Goal: Obtain resource: Download file/media

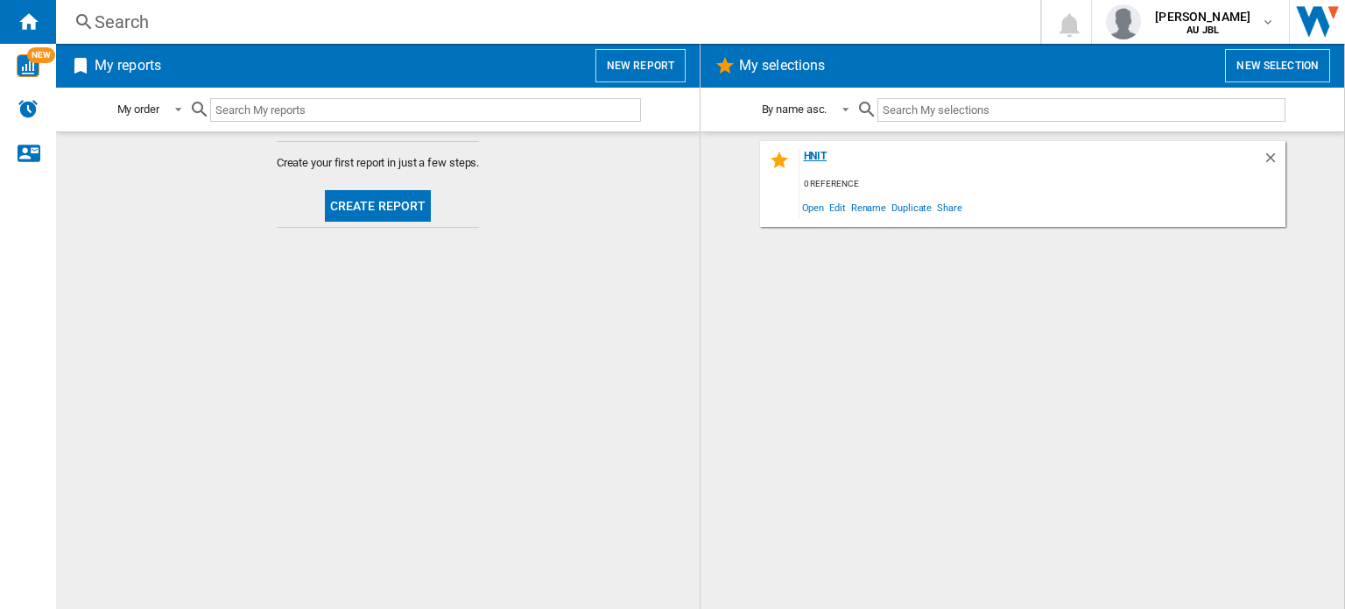
click at [823, 161] on div "hnit" at bounding box center [1030, 162] width 463 height 24
click at [34, 58] on span "NEW" at bounding box center [41, 55] width 28 height 16
click at [33, 79] on div "NEW" at bounding box center [28, 66] width 56 height 44
click at [413, 202] on button "Create report" at bounding box center [378, 206] width 107 height 32
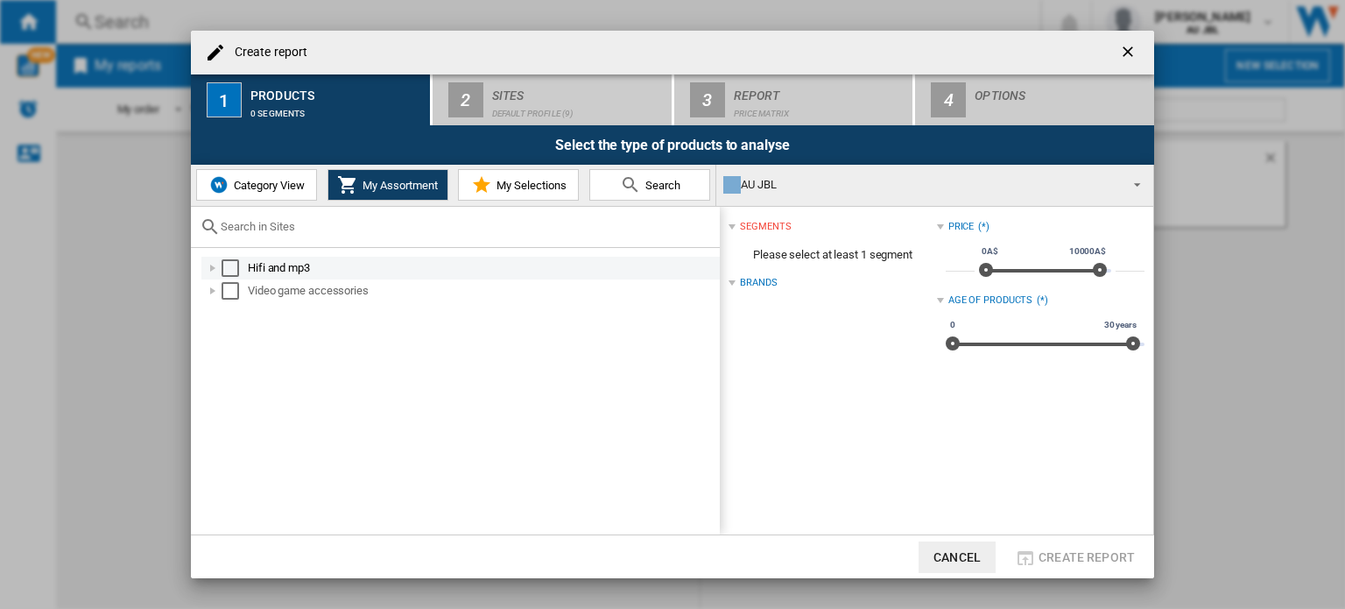
click at [208, 265] on div at bounding box center [213, 268] width 18 height 18
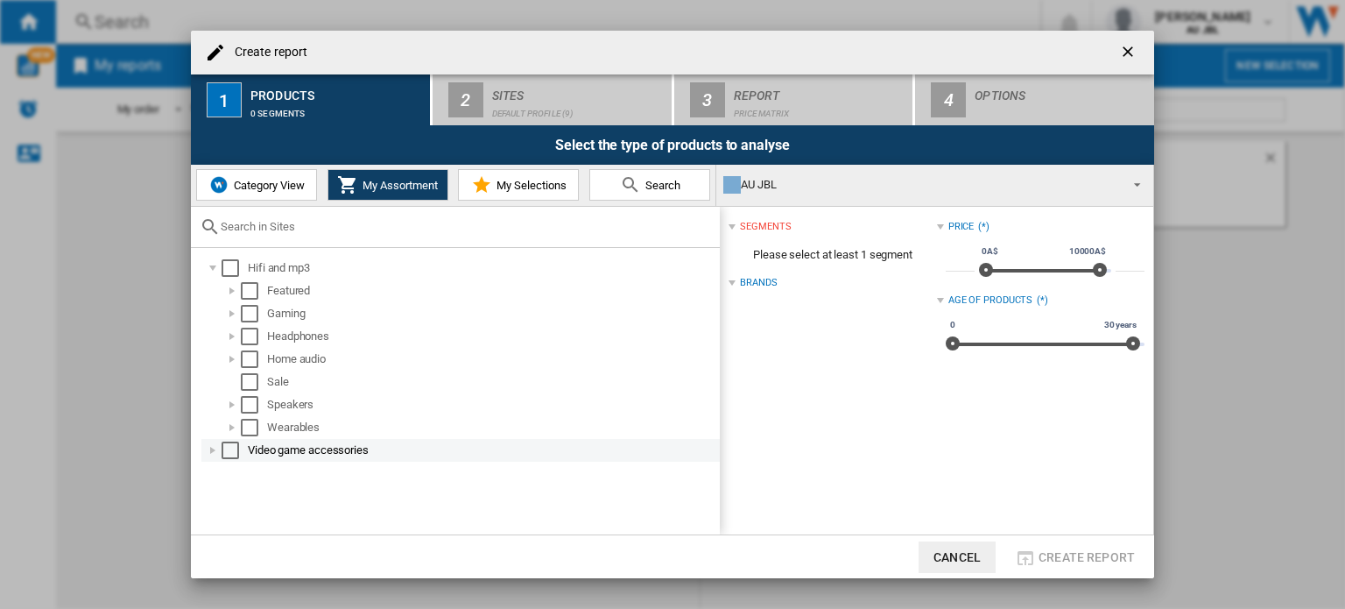
click at [210, 445] on div at bounding box center [213, 450] width 18 height 18
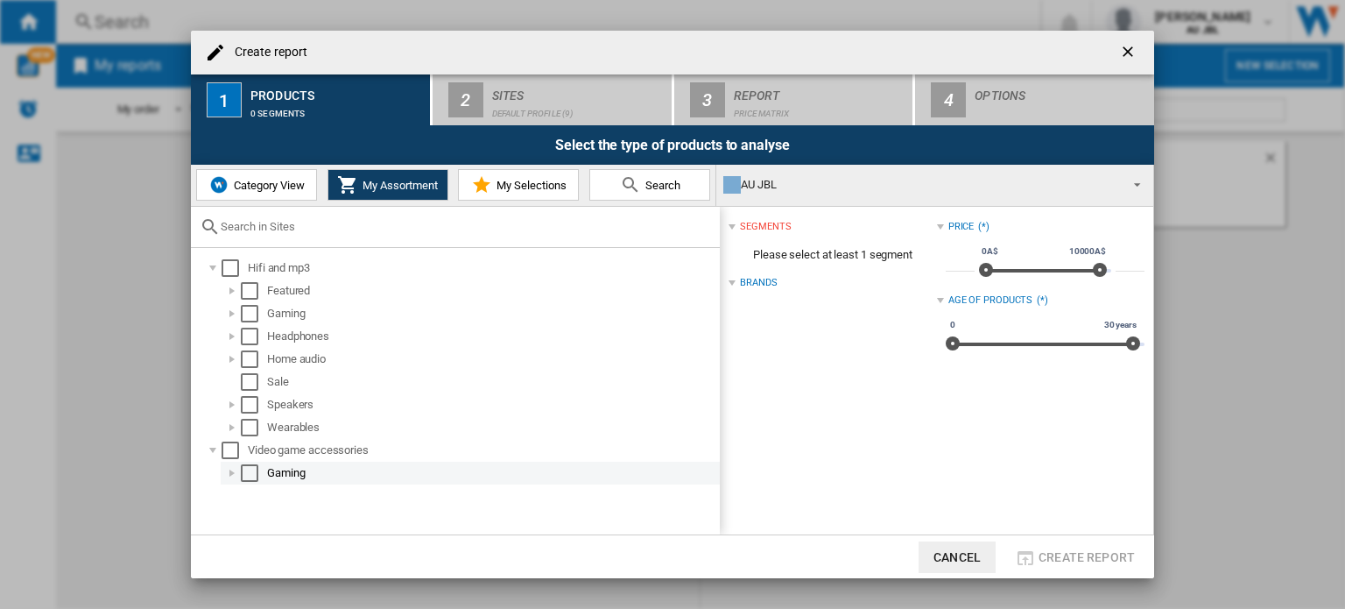
click at [232, 474] on div at bounding box center [232, 473] width 18 height 18
click at [234, 470] on div at bounding box center [232, 473] width 18 height 18
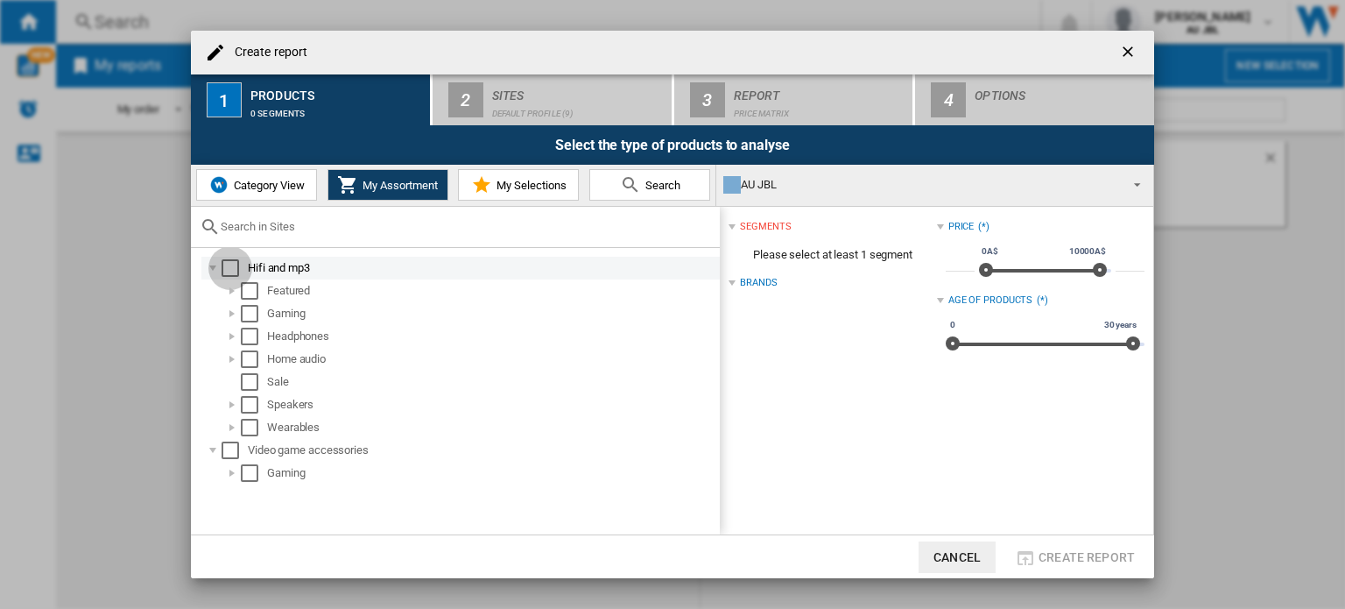
click at [235, 264] on div "Select" at bounding box center [231, 268] width 18 height 18
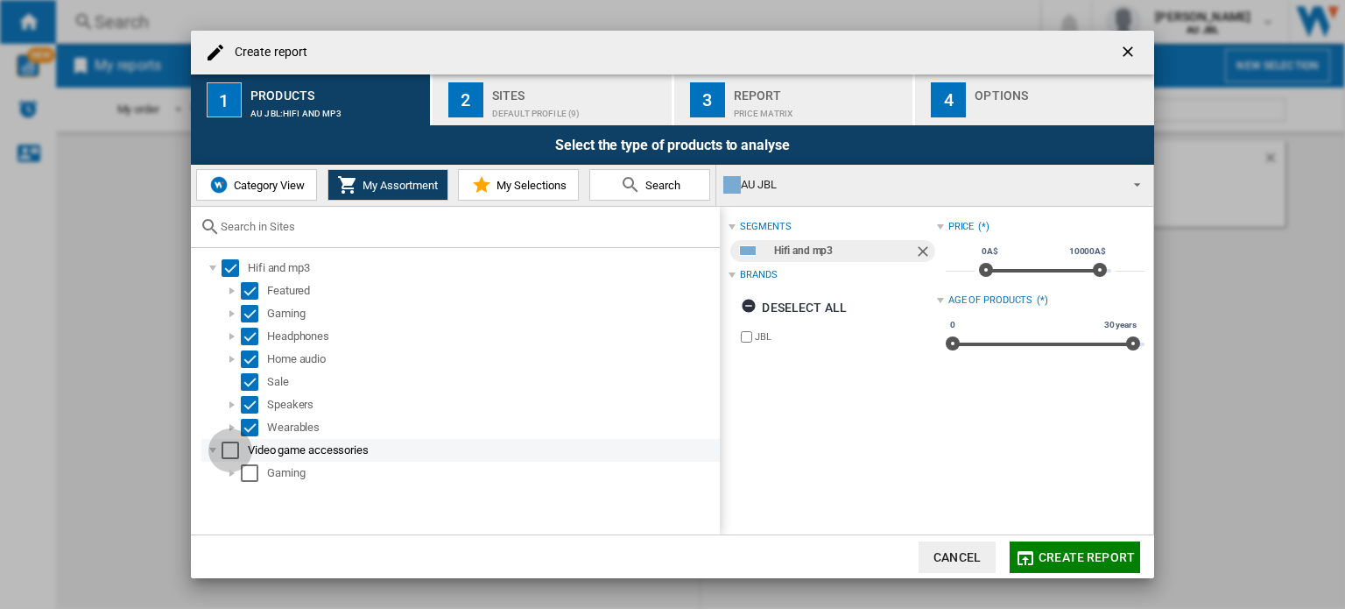
click at [225, 448] on div "Select" at bounding box center [231, 450] width 18 height 18
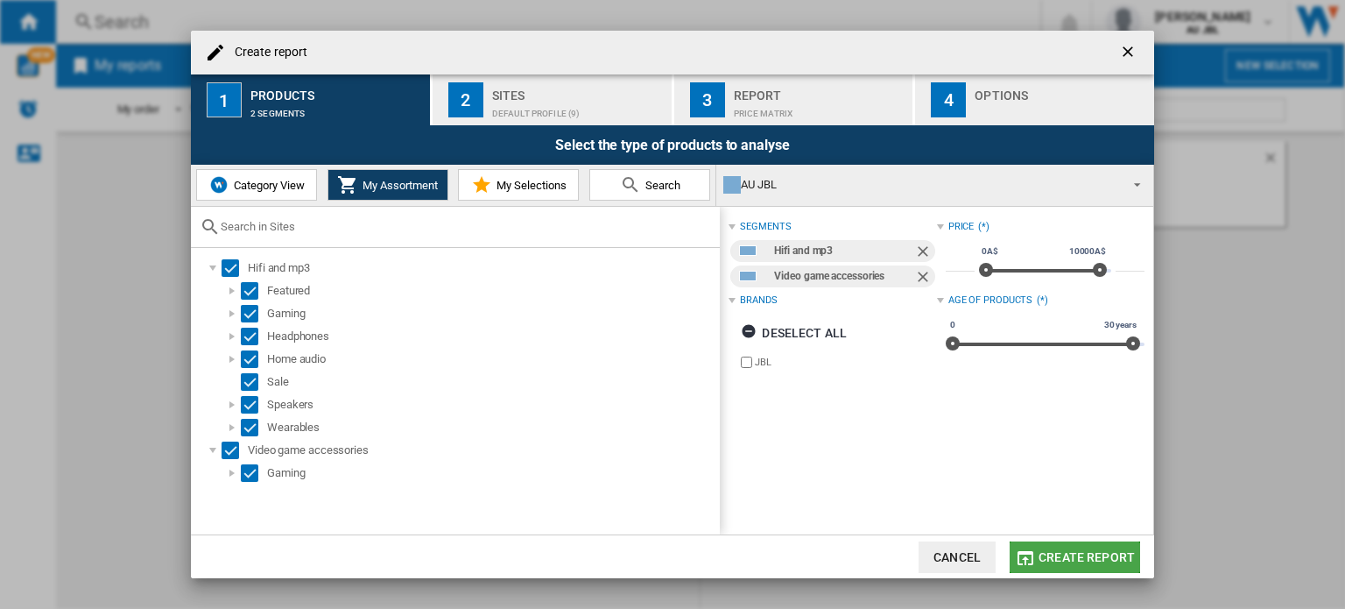
click at [1073, 562] on span "Create report" at bounding box center [1086, 557] width 96 height 14
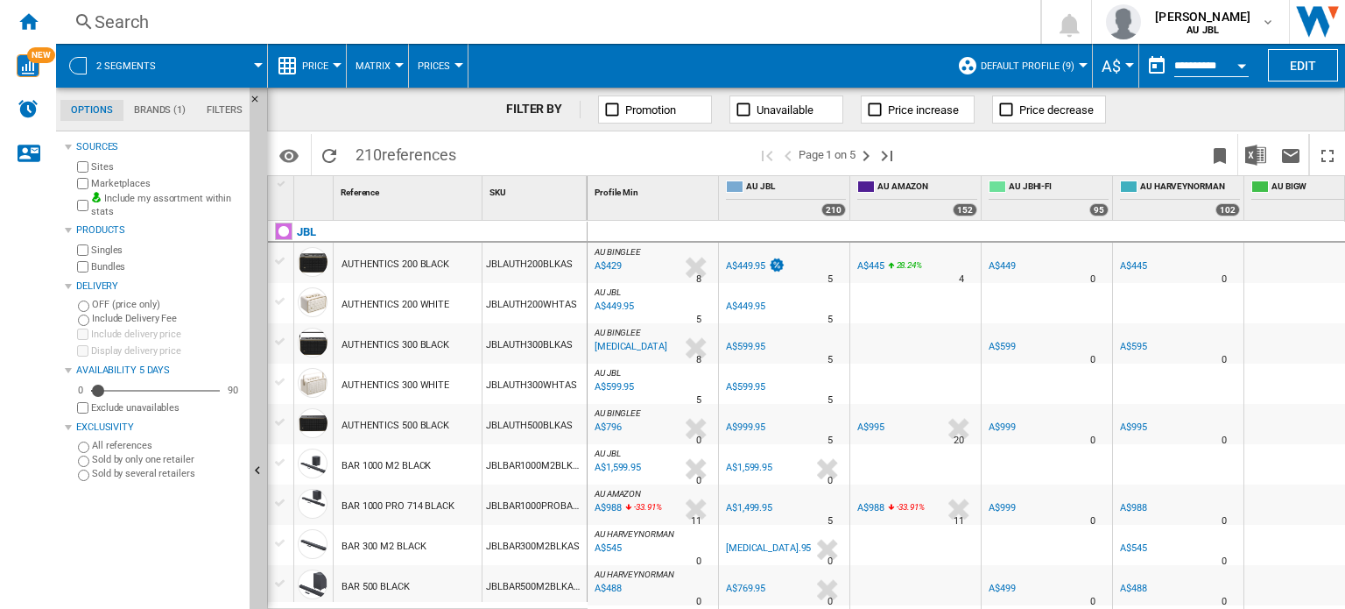
click at [222, 107] on md-tab-item "Filters" at bounding box center [224, 110] width 57 height 21
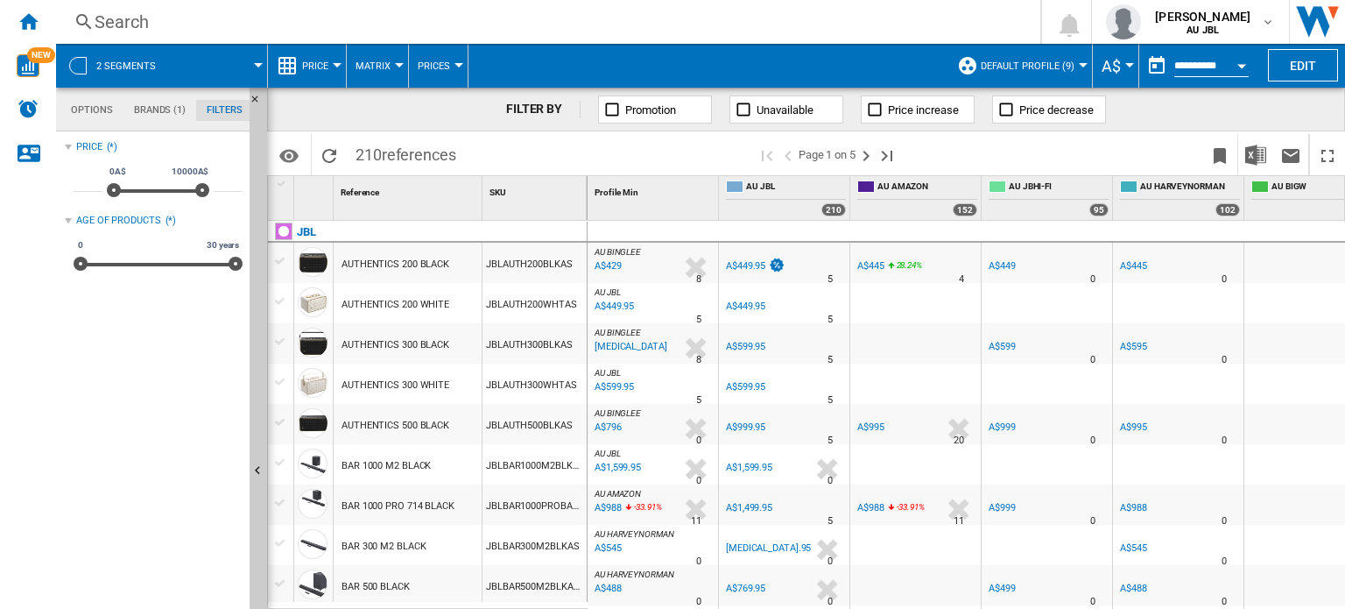
click at [91, 109] on md-tab-item "Options" at bounding box center [91, 110] width 63 height 21
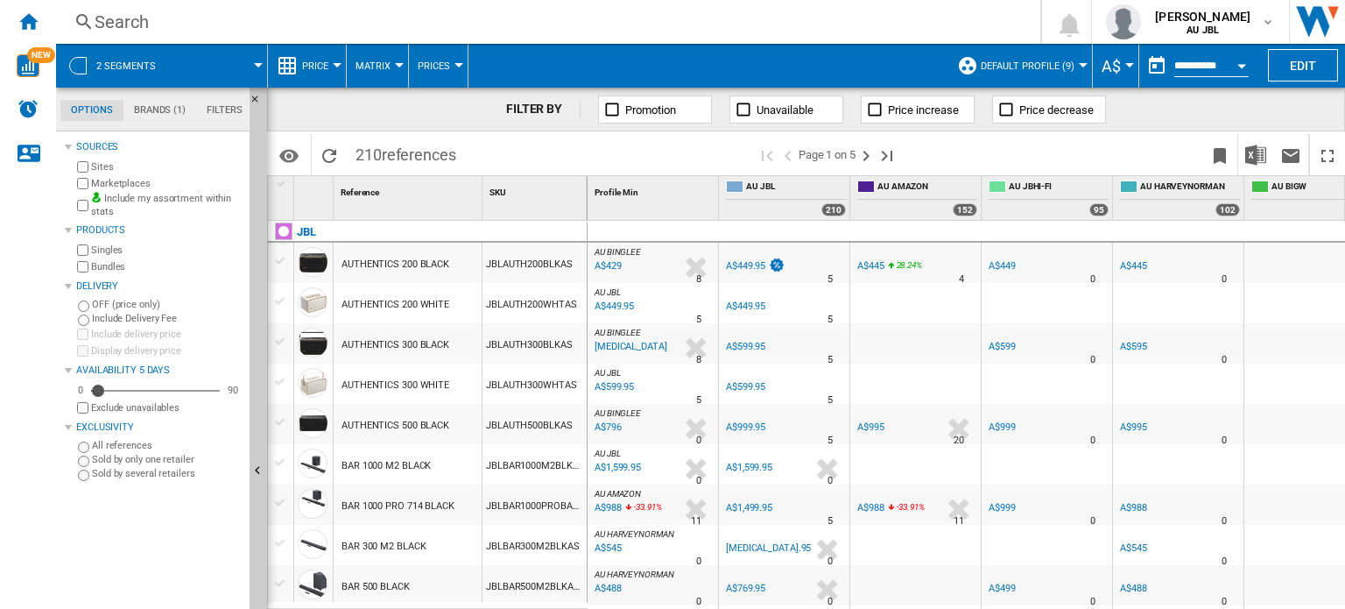
scroll to position [20, 0]
click at [395, 66] on div at bounding box center [399, 65] width 9 height 4
click at [334, 62] on md-backdrop at bounding box center [672, 304] width 1345 height 609
click at [334, 62] on button "Price" at bounding box center [319, 66] width 35 height 44
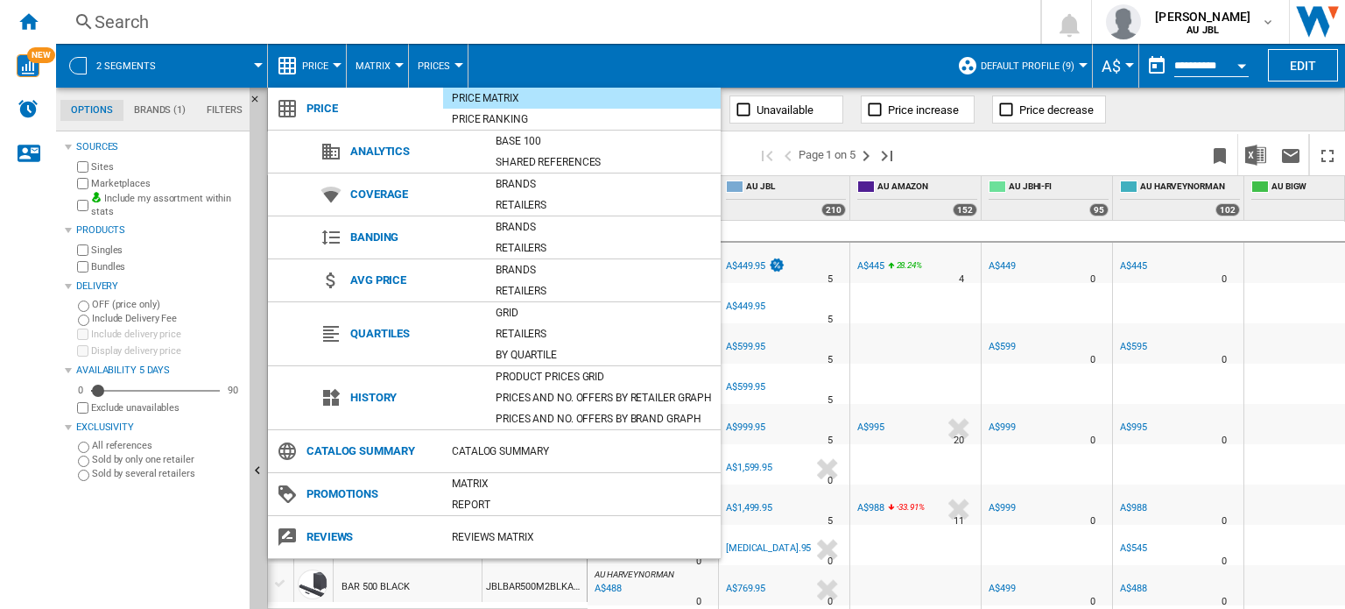
click at [334, 62] on md-backdrop at bounding box center [672, 304] width 1345 height 609
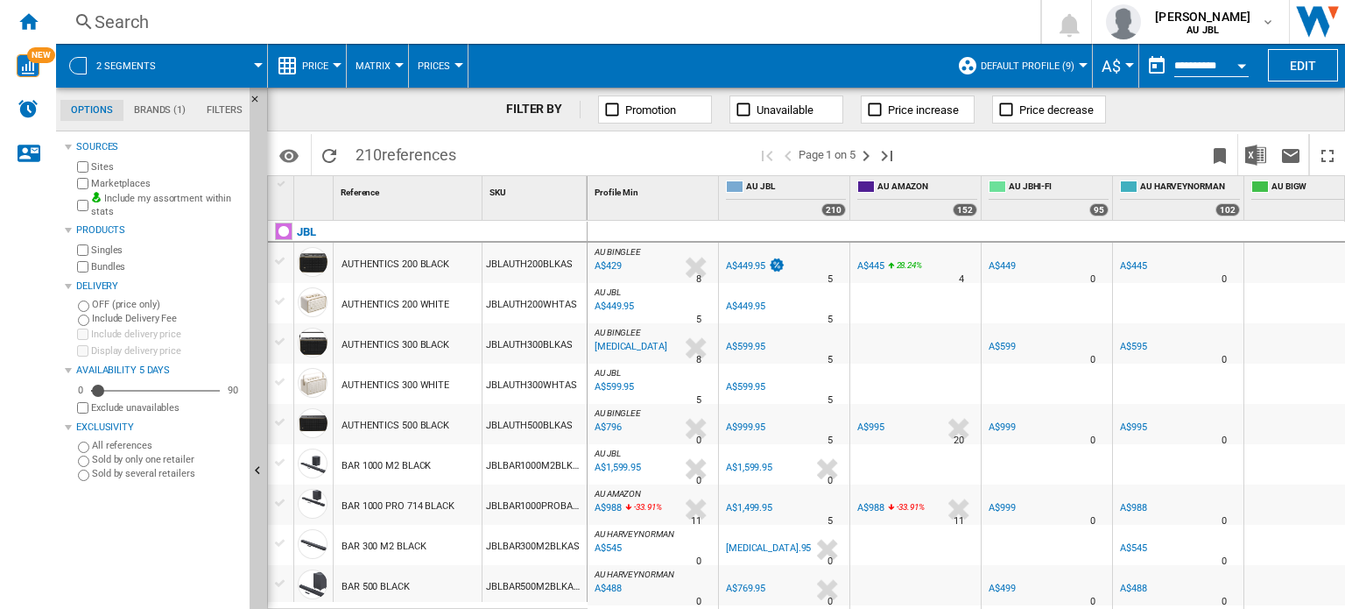
click at [1203, 63] on input "**********" at bounding box center [1211, 68] width 74 height 16
click at [1243, 67] on div "Open calendar" at bounding box center [1241, 66] width 9 height 4
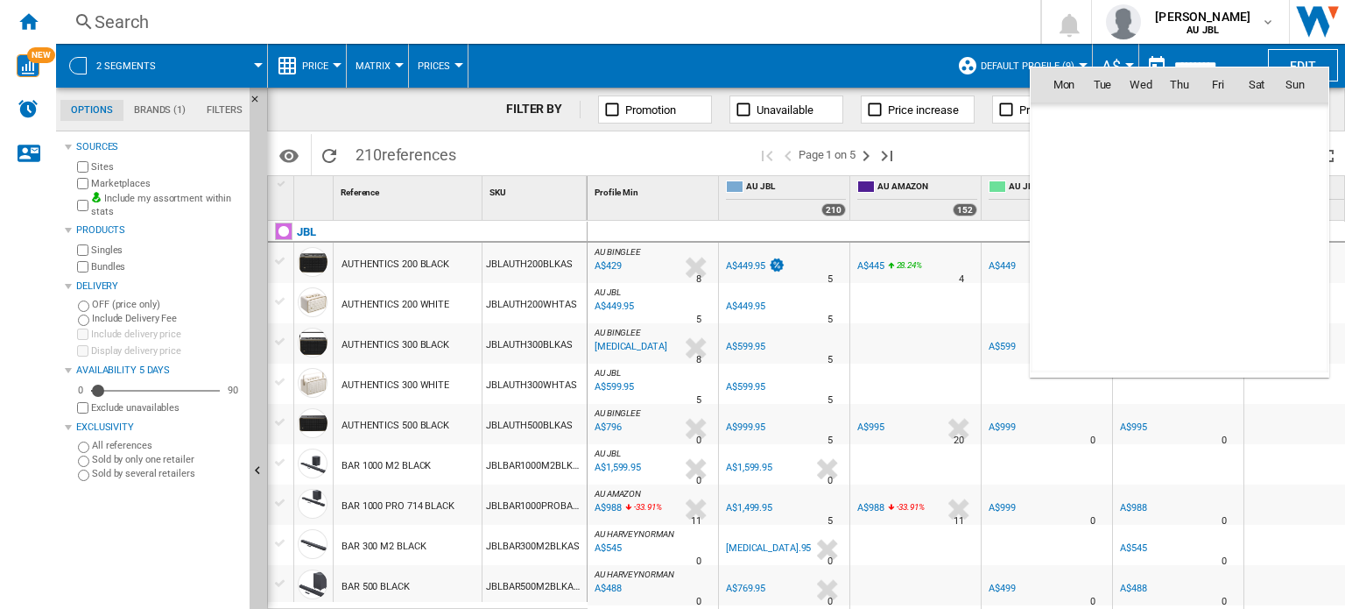
scroll to position [0, 0]
click at [1070, 230] on span "13" at bounding box center [1063, 238] width 37 height 37
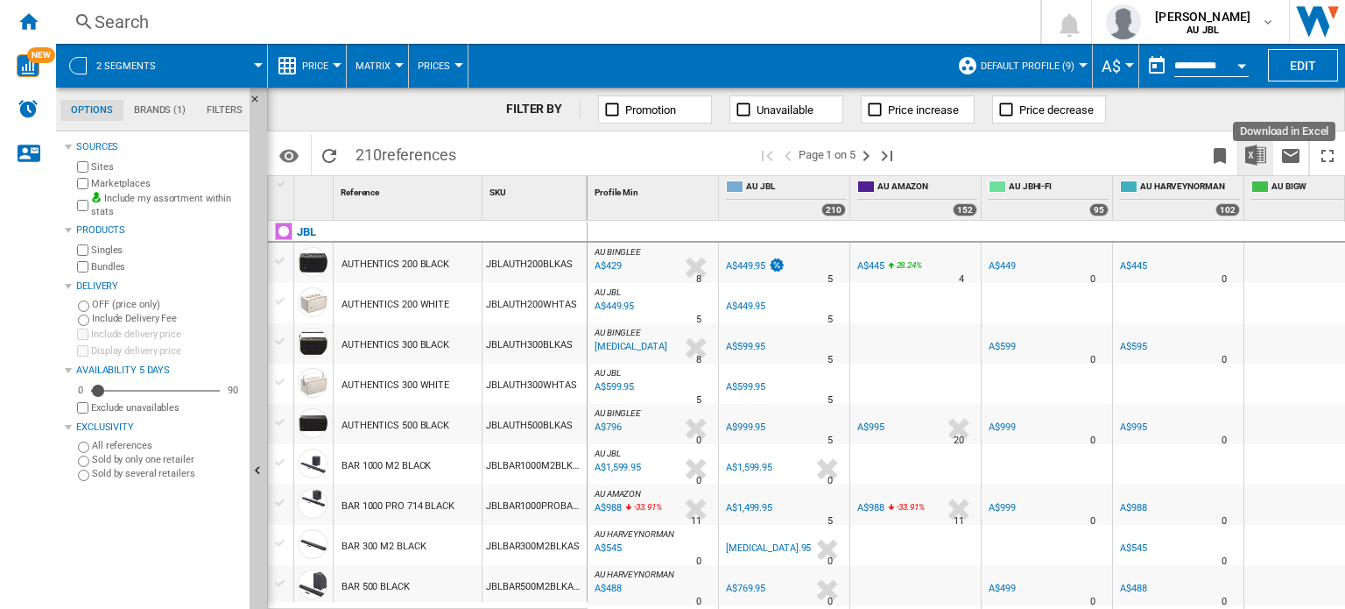
click at [1264, 161] on img "Download in Excel" at bounding box center [1255, 154] width 21 height 21
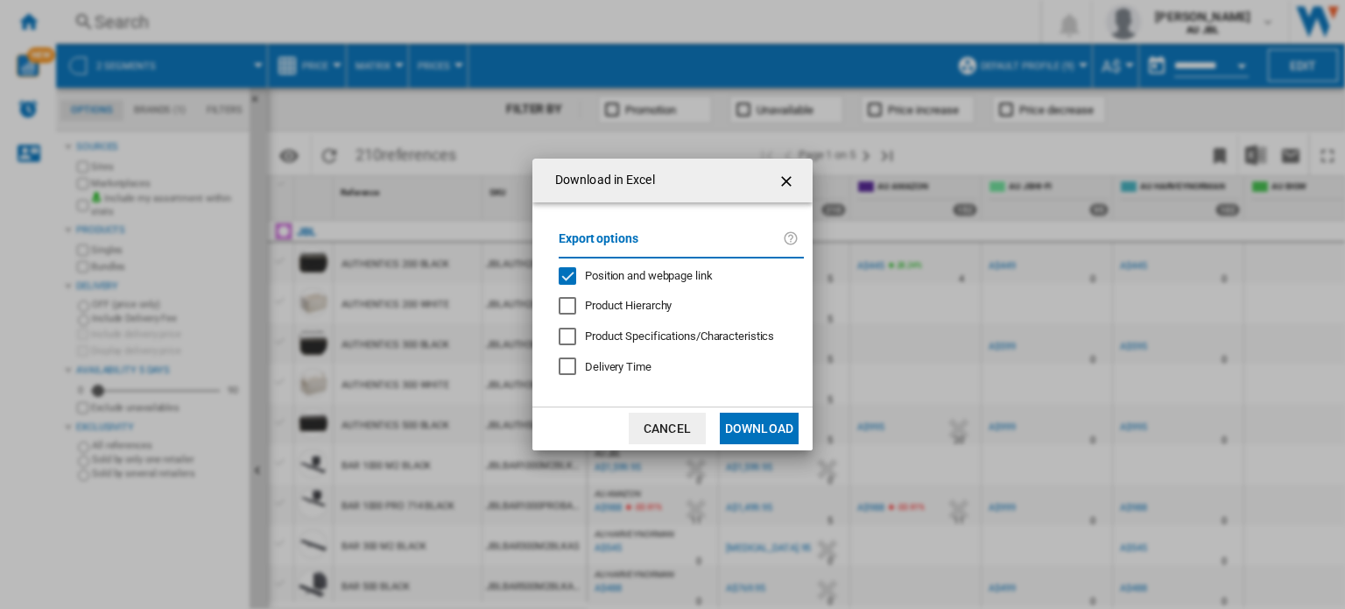
click at [627, 300] on span "Product Hierarchy" at bounding box center [628, 305] width 87 height 13
click at [615, 300] on span "Product Hierarchy" at bounding box center [628, 305] width 87 height 13
click at [746, 420] on button "Download" at bounding box center [759, 428] width 79 height 32
